Goal: Navigation & Orientation: Find specific page/section

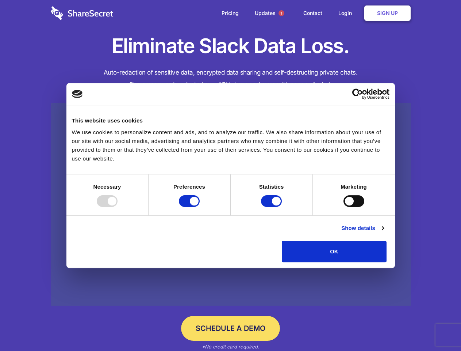
click at [118, 207] on div at bounding box center [107, 201] width 21 height 12
click at [200, 207] on input "Preferences" at bounding box center [189, 201] width 21 height 12
checkbox input "false"
click at [272, 207] on input "Statistics" at bounding box center [271, 201] width 21 height 12
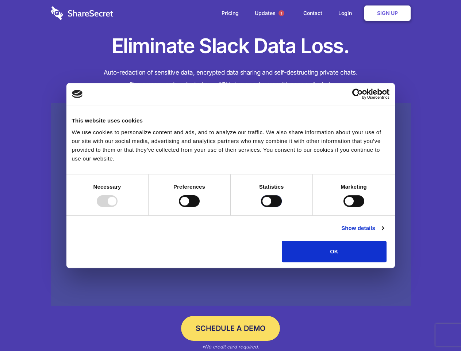
checkbox input "false"
click at [344, 207] on input "Marketing" at bounding box center [354, 201] width 21 height 12
checkbox input "true"
click at [384, 232] on link "Show details" at bounding box center [362, 227] width 42 height 9
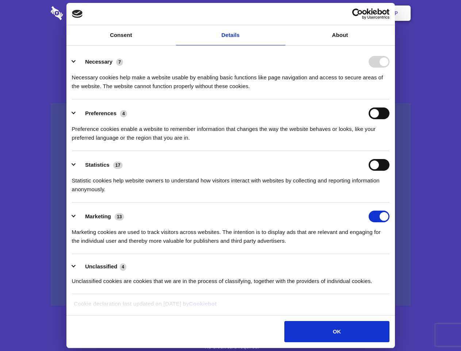
click at [390, 99] on li "Necessary 7 Necessary cookies help make a website usable by enabling basic func…" at bounding box center [231, 73] width 318 height 51
click at [281, 13] on span "1" at bounding box center [282, 13] width 6 height 6
